Goal: Navigation & Orientation: Find specific page/section

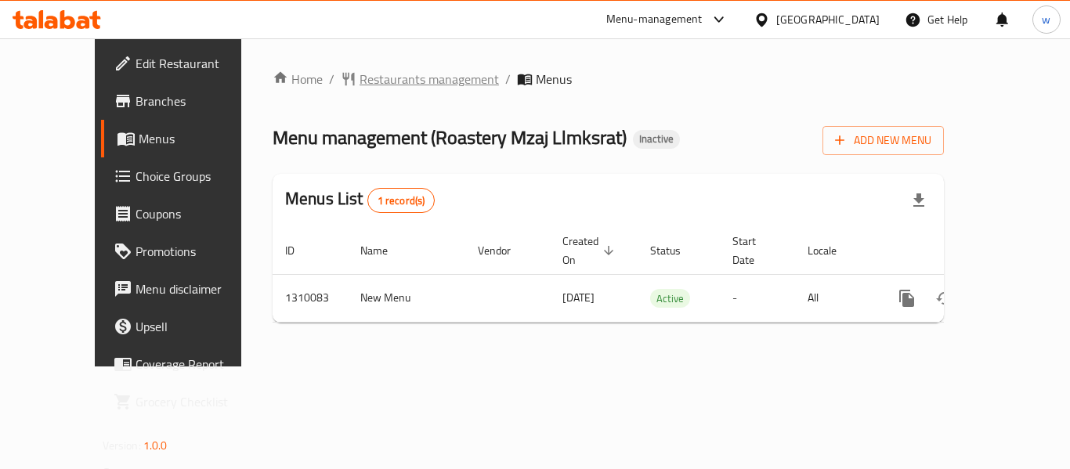
click at [385, 70] on span "Restaurants management" at bounding box center [429, 79] width 139 height 19
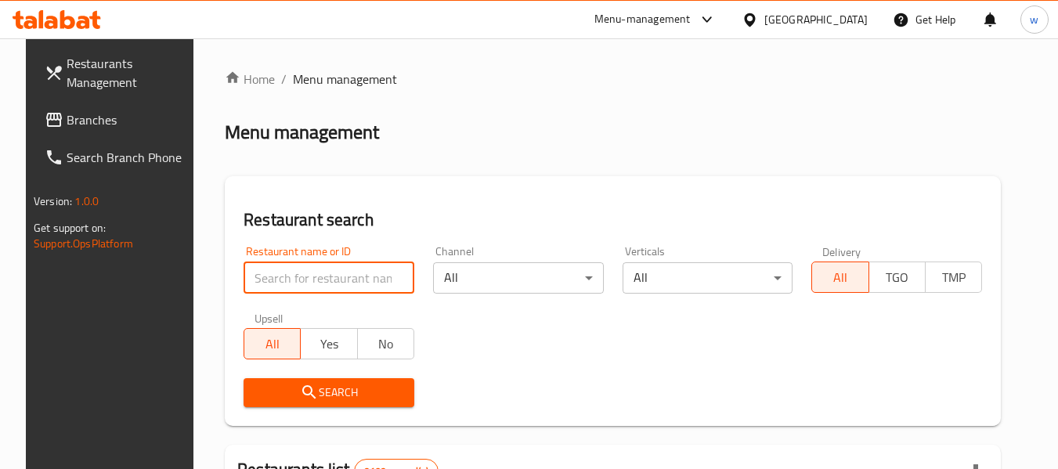
click at [343, 277] on input "search" at bounding box center [329, 277] width 171 height 31
paste input "705263"
type input "705263"
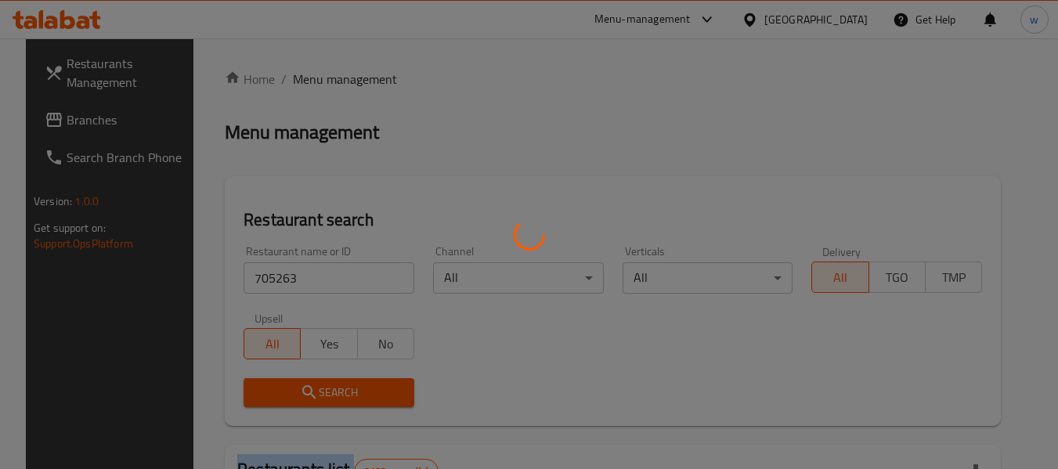
click at [335, 382] on div at bounding box center [529, 234] width 1058 height 469
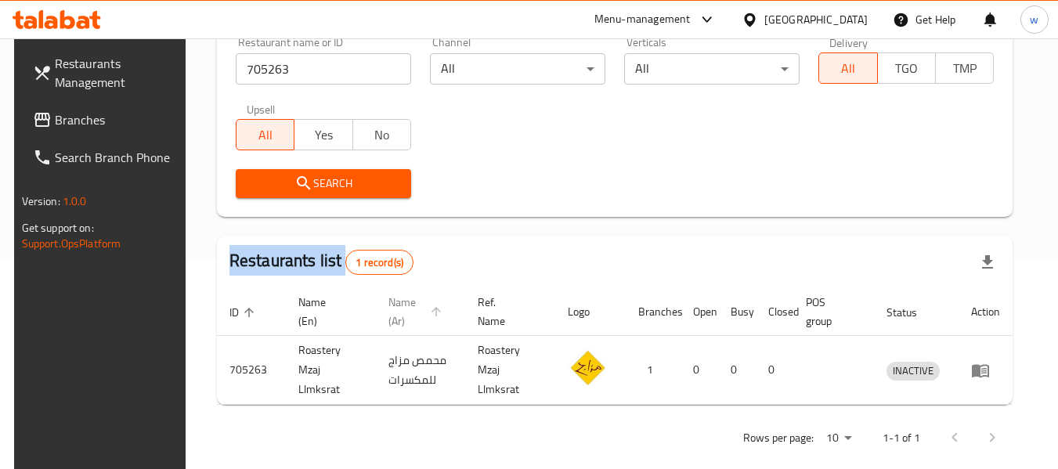
scroll to position [210, 0]
click at [755, 16] on icon at bounding box center [749, 19] width 11 height 13
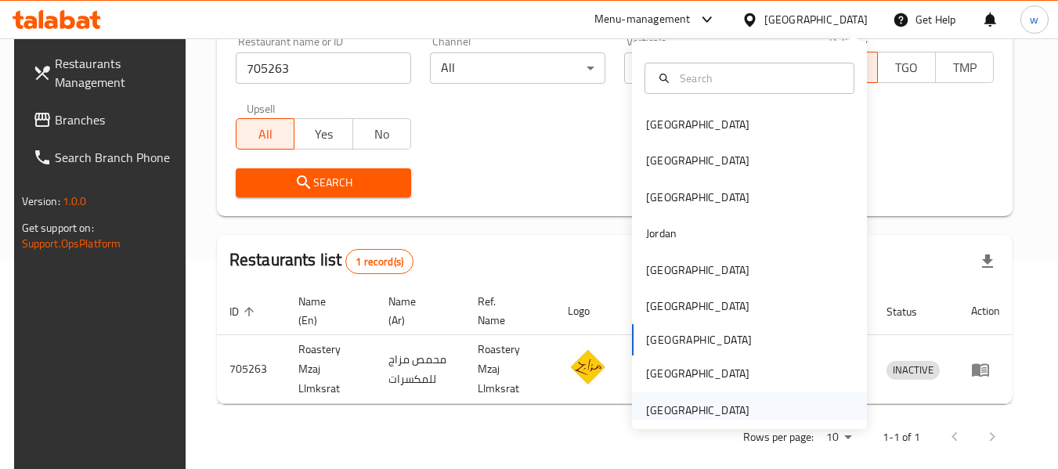
click at [736, 404] on div "[GEOGRAPHIC_DATA]" at bounding box center [698, 410] width 128 height 36
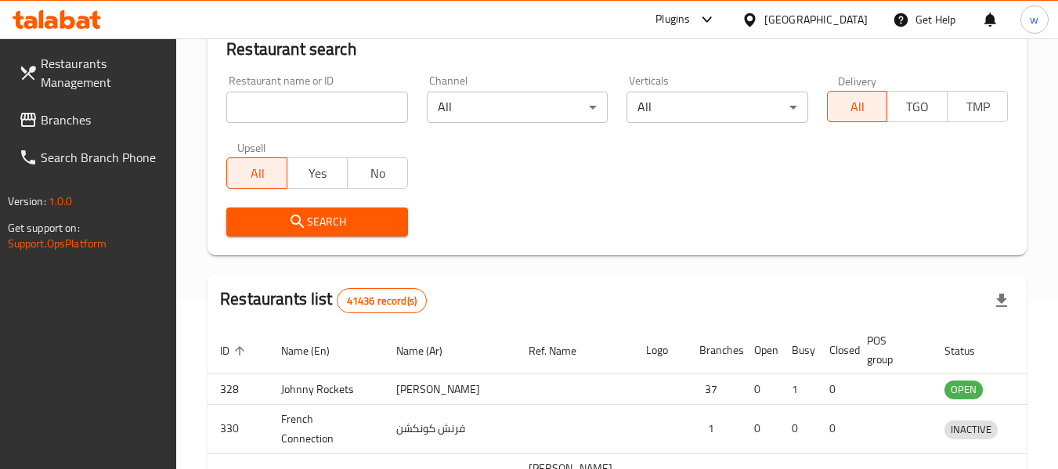
scroll to position [210, 0]
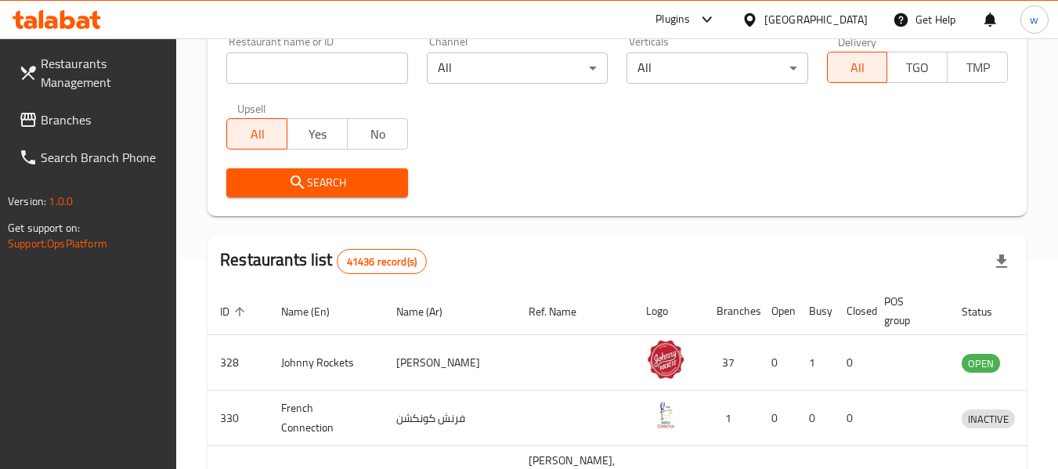
click at [107, 119] on span "Branches" at bounding box center [103, 119] width 124 height 19
